Goal: Navigation & Orientation: Find specific page/section

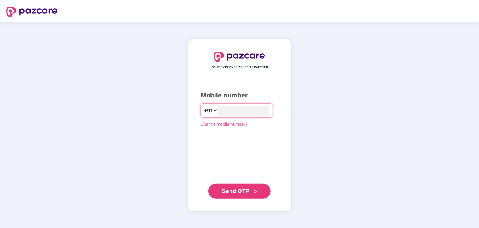
type input "**********"
click at [236, 189] on span "Send OTP" at bounding box center [236, 190] width 28 height 7
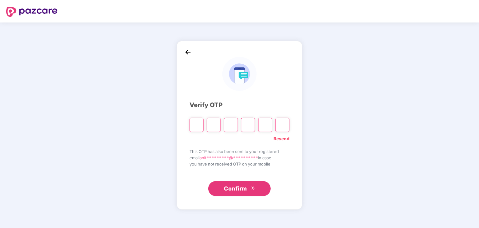
type input "*"
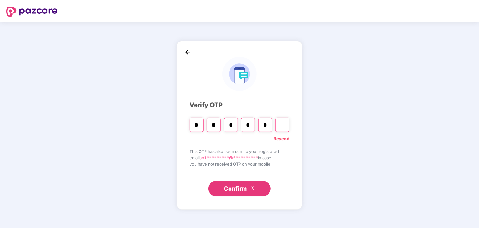
type input "*"
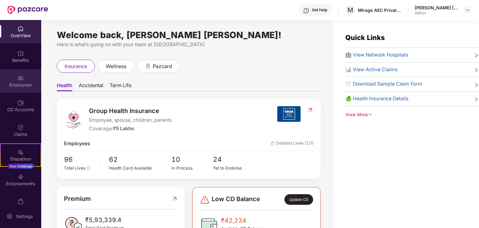
click at [21, 80] on img at bounding box center [20, 78] width 6 height 6
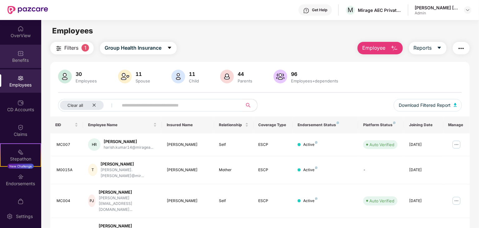
click at [20, 58] on div "Benefits" at bounding box center [20, 60] width 41 height 6
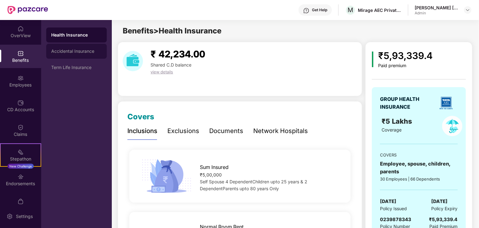
click at [74, 50] on div "Accidental Insurance" at bounding box center [76, 51] width 51 height 5
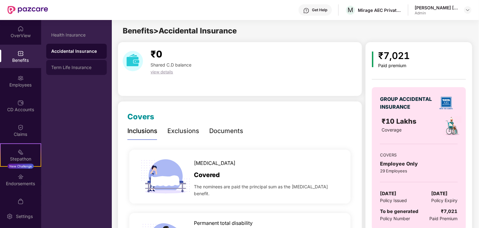
click at [71, 66] on div "Term Life Insurance" at bounding box center [76, 67] width 51 height 5
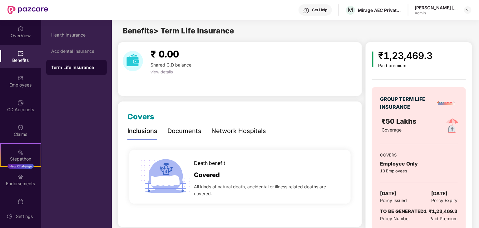
scroll to position [15, 0]
